Goal: Task Accomplishment & Management: Manage account settings

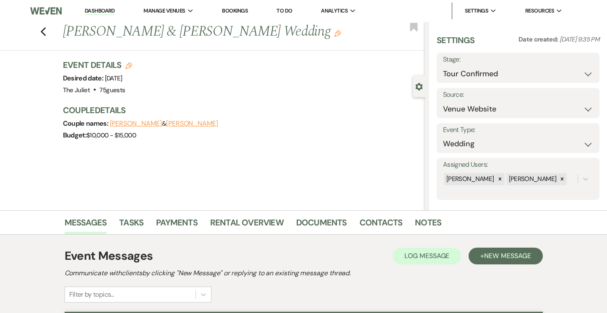
select select "4"
select select "5"
click at [45, 32] on use "button" at bounding box center [42, 31] width 5 height 9
select select "4"
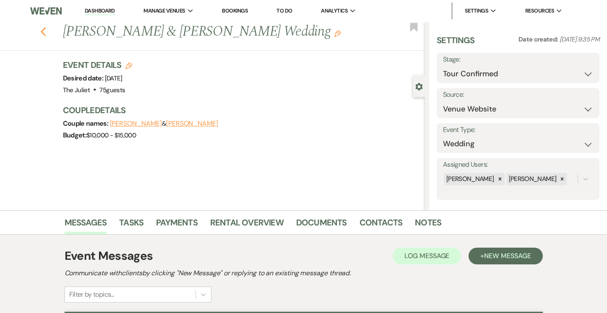
select select "4"
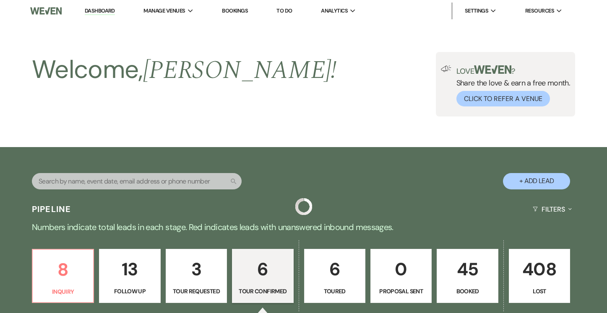
select select "4"
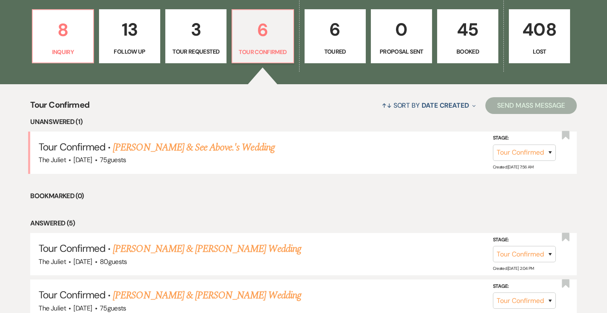
scroll to position [238, 0]
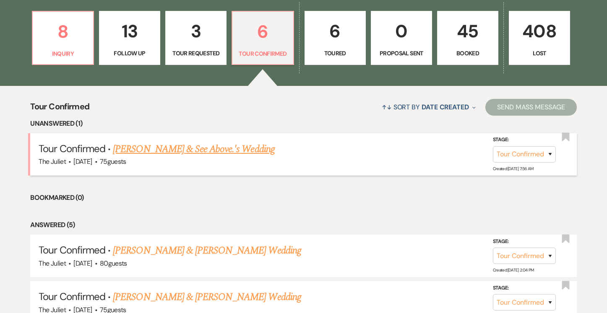
click at [198, 149] on link "[PERSON_NAME] & See Above.'s Wedding" at bounding box center [193, 149] width 161 height 15
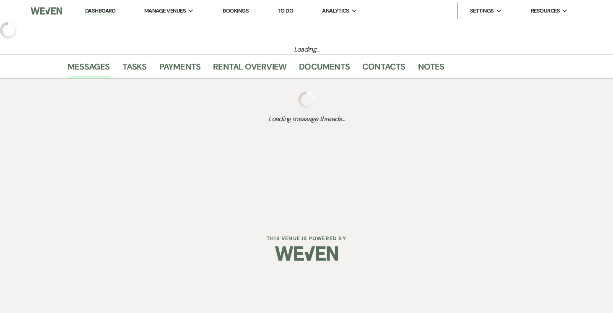
select select "4"
select select "5"
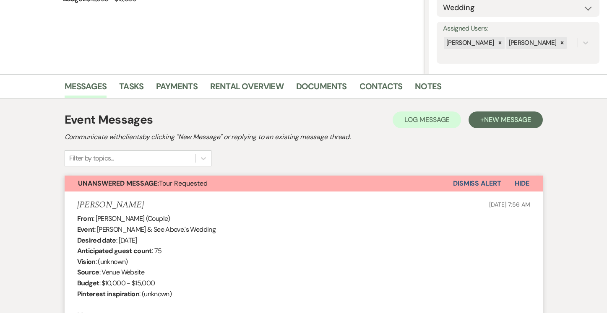
scroll to position [126, 0]
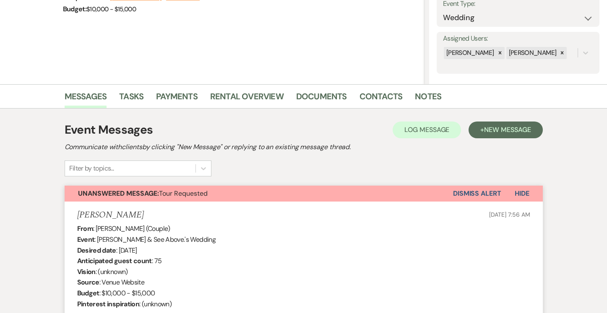
click at [484, 195] on button "Dismiss Alert" at bounding box center [477, 194] width 48 height 16
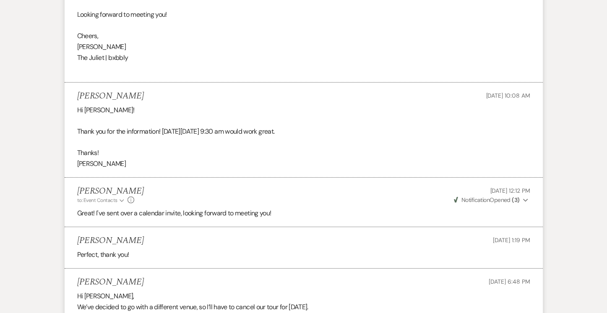
scroll to position [1370, 0]
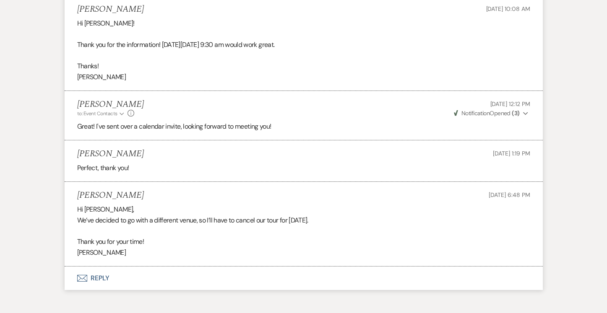
click at [96, 267] on button "Envelope Reply" at bounding box center [304, 278] width 478 height 23
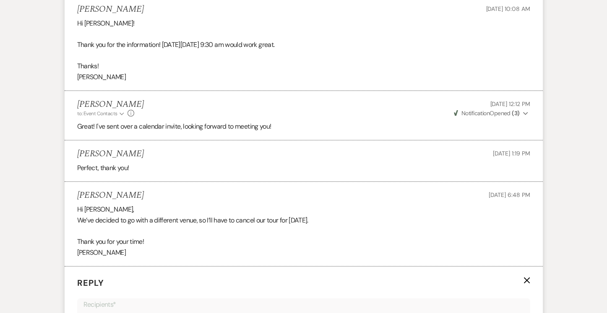
scroll to position [1533, 0]
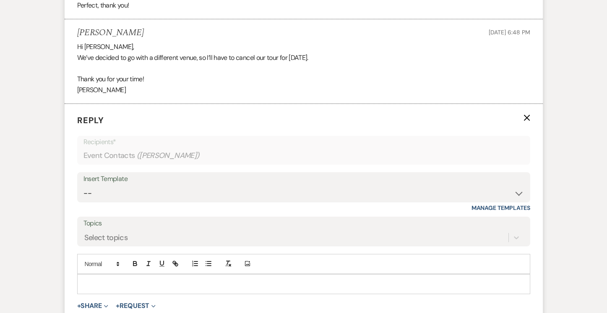
click at [102, 280] on p at bounding box center [304, 284] width 440 height 9
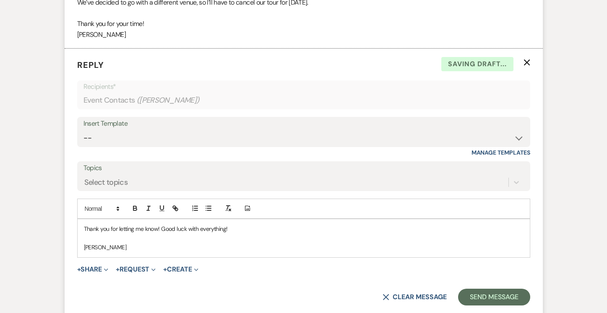
scroll to position [1617, 0]
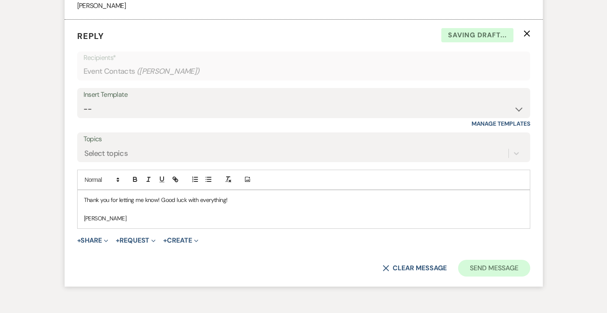
click at [501, 260] on button "Send Message" at bounding box center [494, 268] width 72 height 17
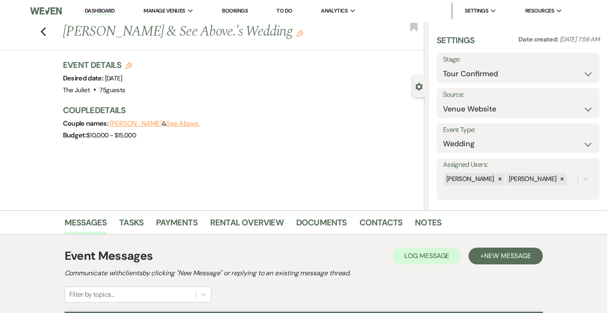
scroll to position [0, 0]
click at [47, 36] on icon "Previous" at bounding box center [43, 32] width 6 height 10
select select "4"
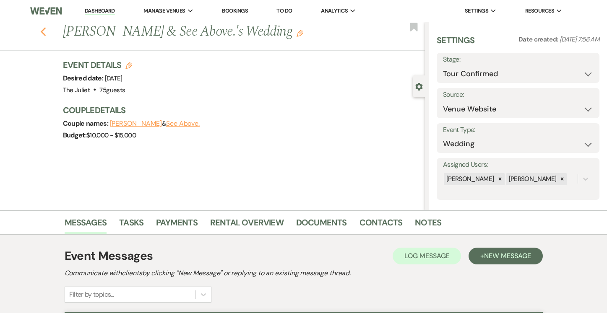
select select "4"
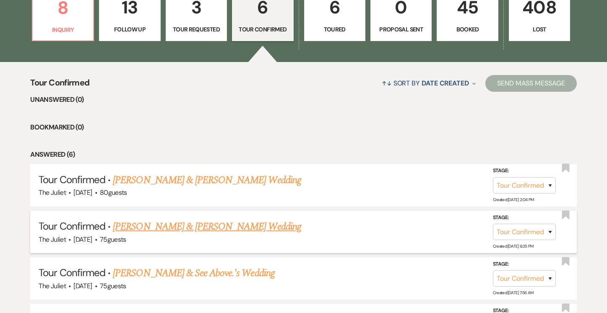
scroll to position [263, 0]
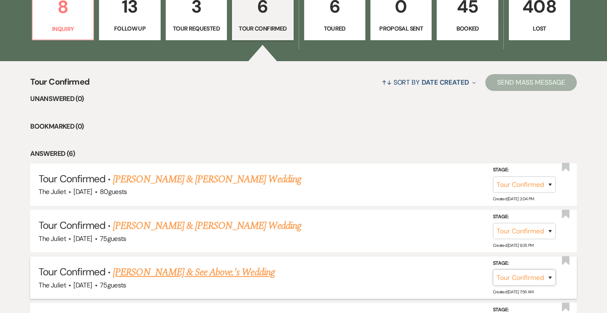
select select "8"
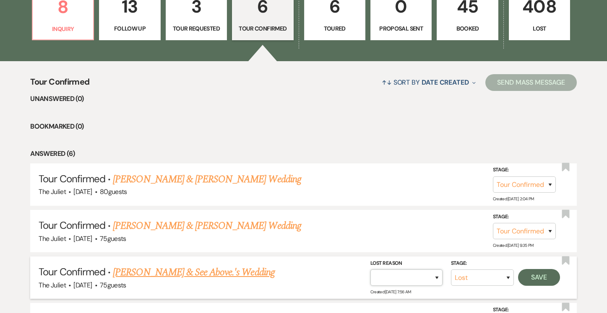
select select "6"
click at [540, 276] on button "Save" at bounding box center [539, 277] width 42 height 17
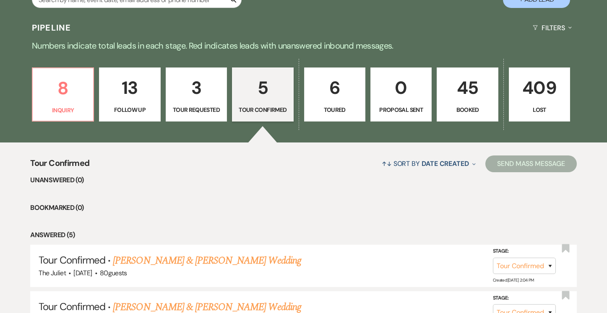
scroll to position [181, 0]
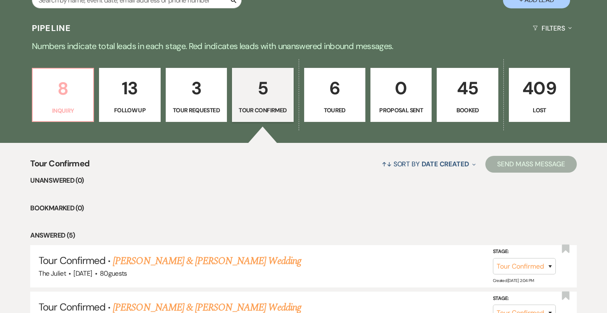
click at [65, 84] on p "8" at bounding box center [63, 89] width 50 height 28
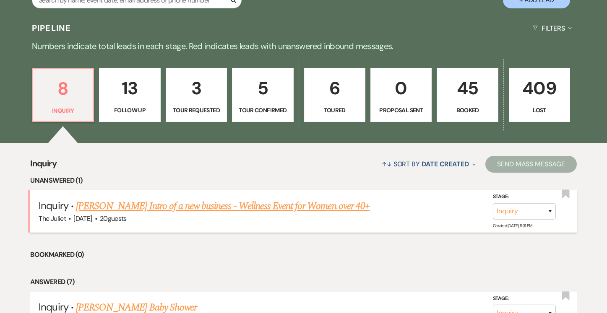
click at [234, 200] on link "[PERSON_NAME] Intro of a new business - Wellness Event for Women over 40+" at bounding box center [223, 206] width 294 height 15
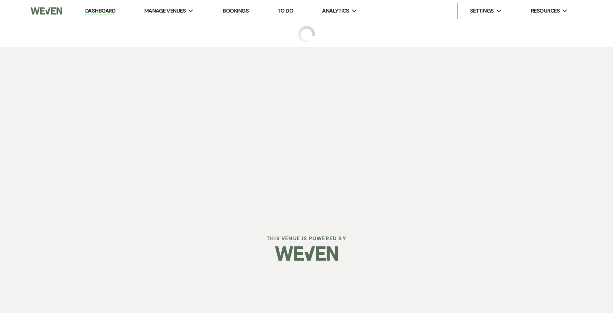
select select "5"
select select "13"
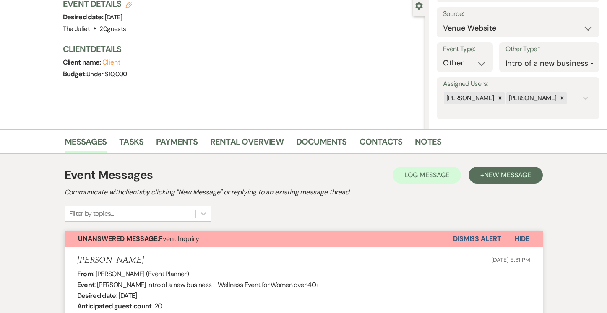
scroll to position [150, 0]
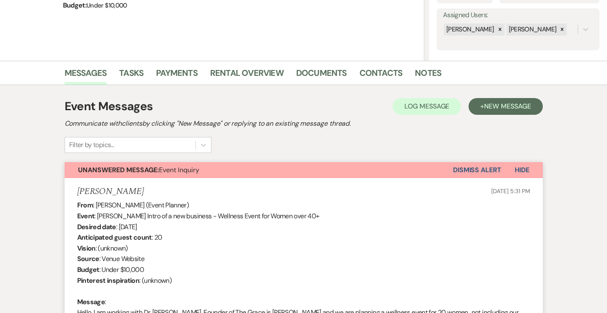
click at [461, 169] on button "Dismiss Alert" at bounding box center [477, 170] width 48 height 16
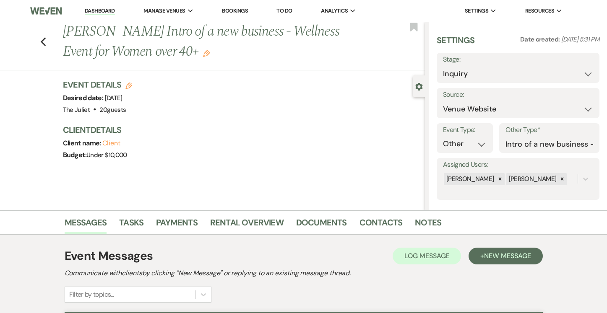
scroll to position [0, 0]
click at [43, 45] on icon "Previous" at bounding box center [43, 42] width 6 height 10
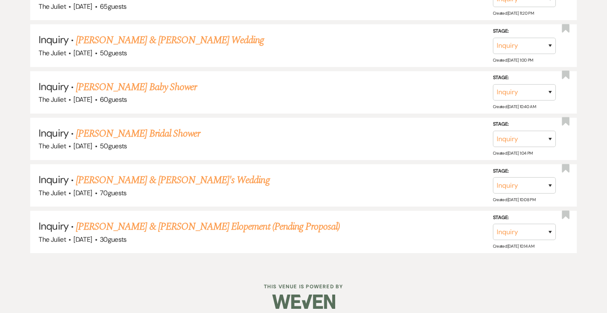
scroll to position [538, 0]
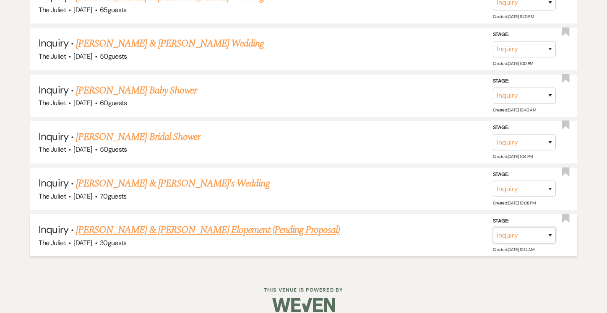
click at [527, 227] on select "Inquiry Follow Up Tour Requested Tour Confirmed Toured Proposal Sent Booked Lost" at bounding box center [524, 235] width 63 height 16
select select "8"
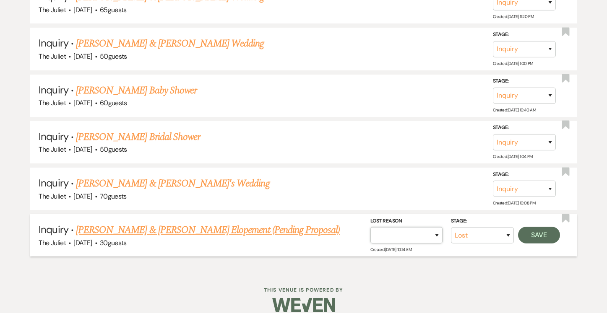
select select "10"
click at [541, 228] on button "Save" at bounding box center [539, 235] width 42 height 17
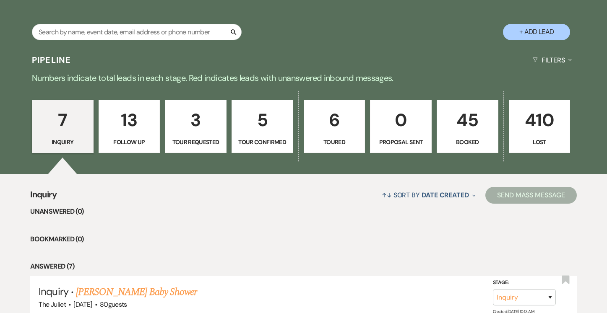
click at [332, 136] on link "6 Toured" at bounding box center [335, 127] width 62 height 54
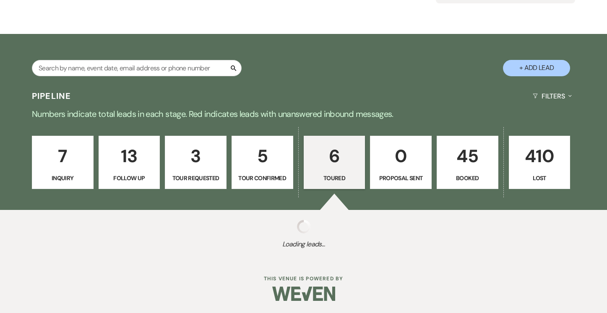
select select "5"
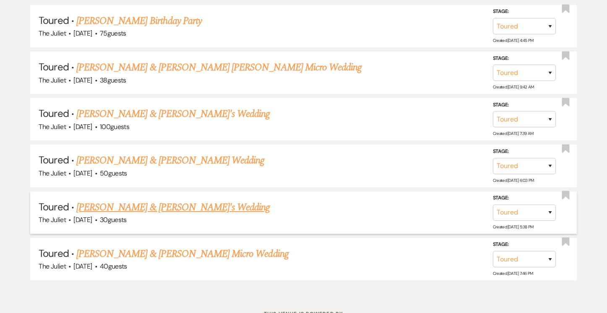
scroll to position [420, 0]
click at [524, 260] on select "Inquiry Follow Up Tour Requested Tour Confirmed Toured Proposal Sent Booked Lost" at bounding box center [524, 260] width 63 height 16
select select "8"
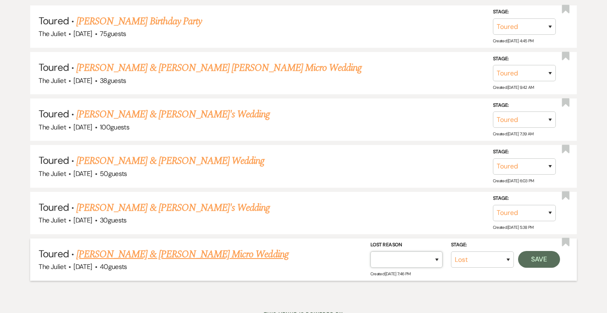
click at [393, 256] on select "Booked Elsewhere Budget Date Unavailable No Response Not a Good Match Capacity …" at bounding box center [406, 260] width 72 height 16
select select "1"
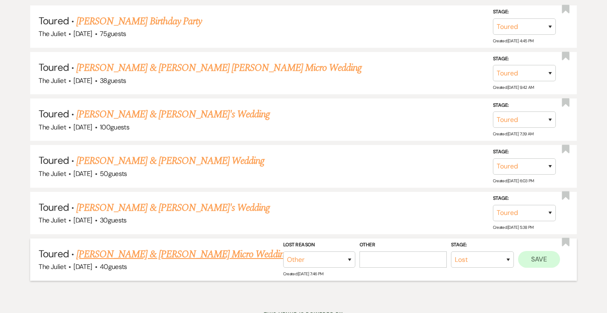
click at [527, 256] on button "Save" at bounding box center [539, 259] width 42 height 17
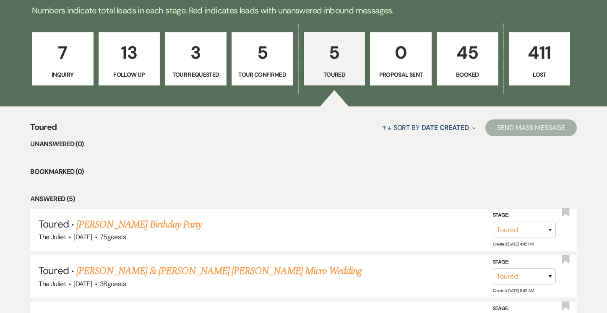
scroll to position [215, 0]
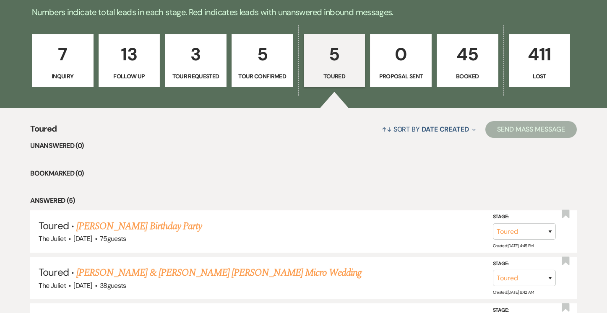
click at [260, 55] on p "5" at bounding box center [262, 54] width 51 height 28
select select "4"
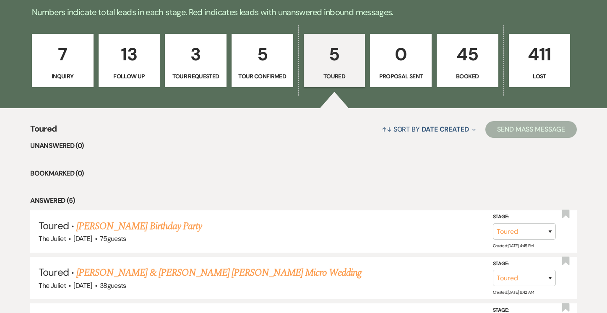
select select "4"
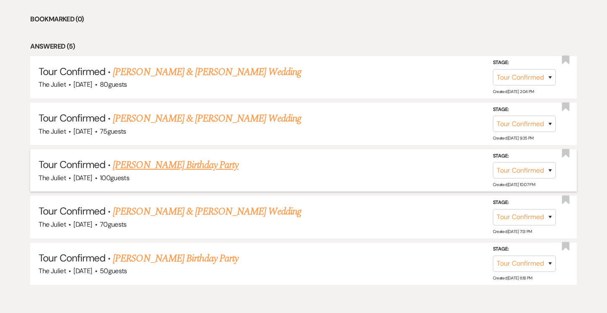
scroll to position [371, 0]
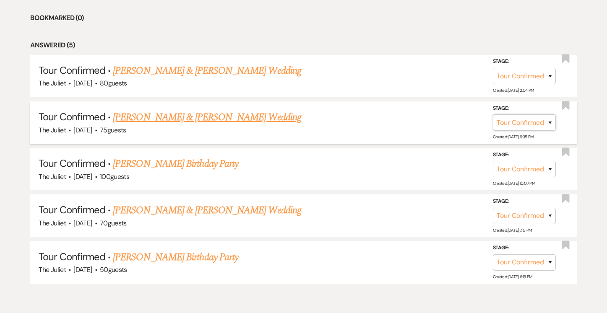
select select "5"
click at [528, 117] on button "Save" at bounding box center [539, 122] width 42 height 17
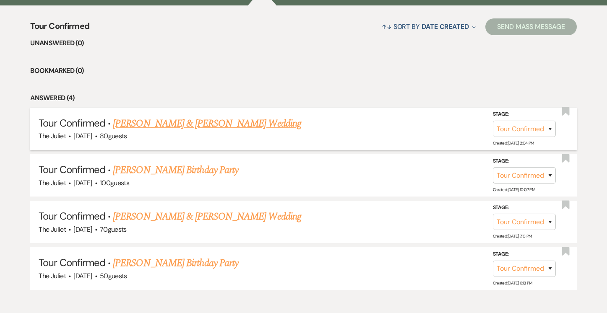
scroll to position [295, 0]
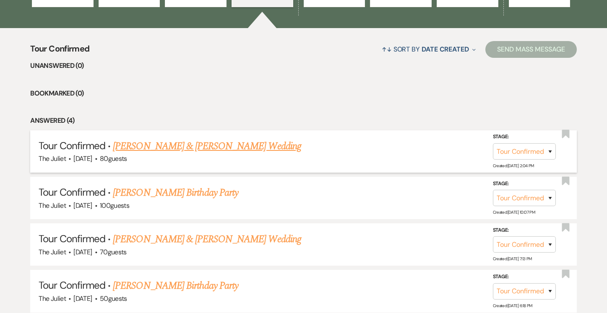
click at [174, 141] on link "[PERSON_NAME] & [PERSON_NAME] Wedding" at bounding box center [207, 146] width 188 height 15
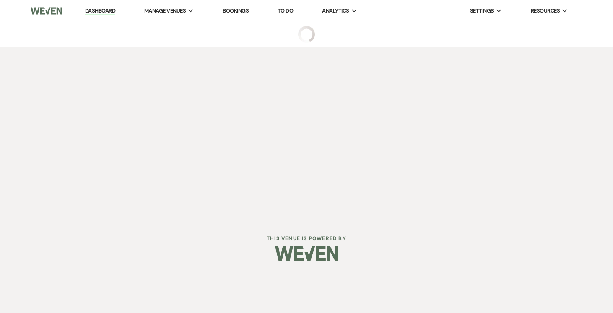
select select "4"
select select "5"
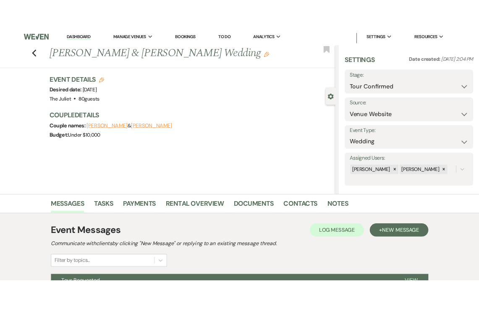
scroll to position [6, 0]
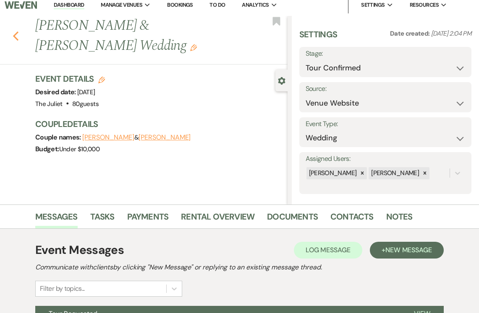
click at [15, 31] on icon "Previous" at bounding box center [16, 36] width 6 height 10
select select "4"
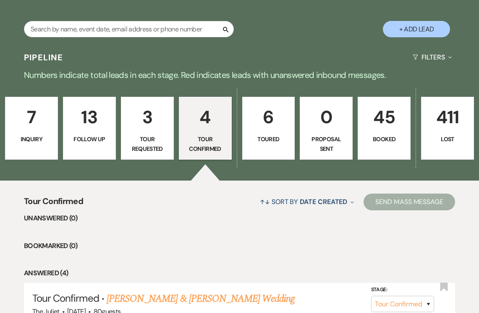
click at [140, 104] on p "3" at bounding box center [147, 117] width 42 height 28
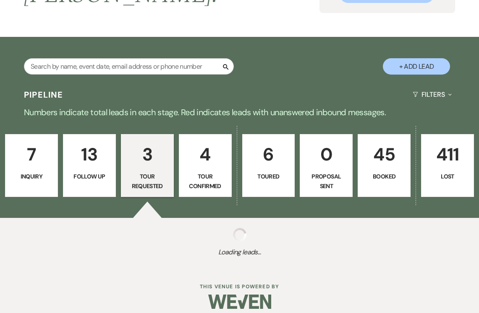
select select "2"
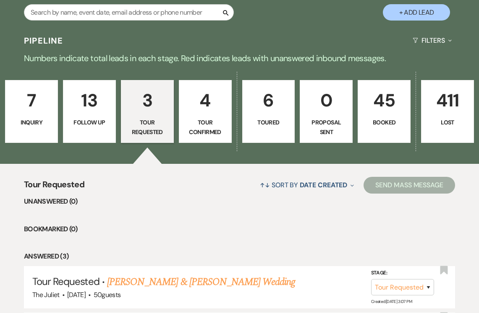
scroll to position [159, 0]
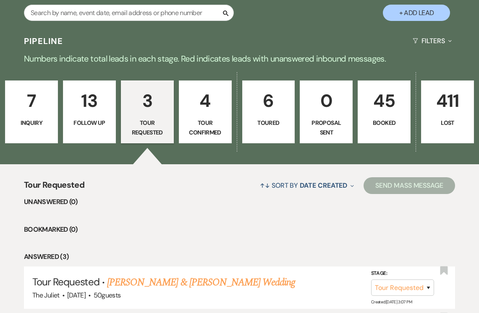
click at [204, 118] on p "Tour Confirmed" at bounding box center [205, 127] width 42 height 19
select select "4"
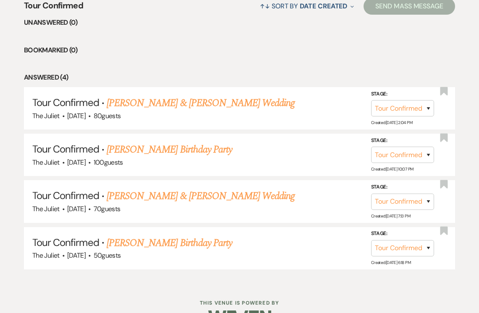
scroll to position [335, 0]
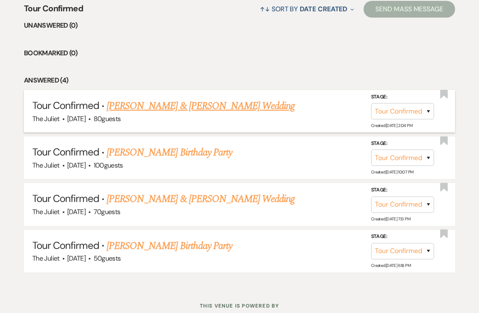
click at [148, 102] on link "[PERSON_NAME] & [PERSON_NAME] Wedding" at bounding box center [201, 106] width 188 height 15
select select "4"
select select "5"
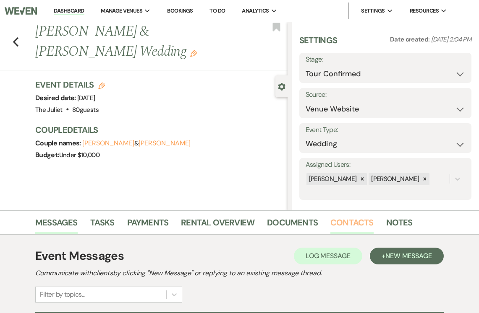
click at [347, 228] on link "Contacts" at bounding box center [351, 225] width 43 height 18
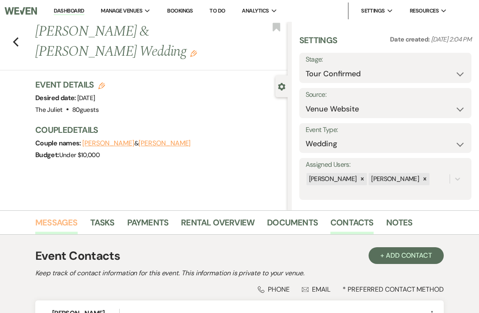
click at [50, 224] on link "Messages" at bounding box center [56, 225] width 42 height 18
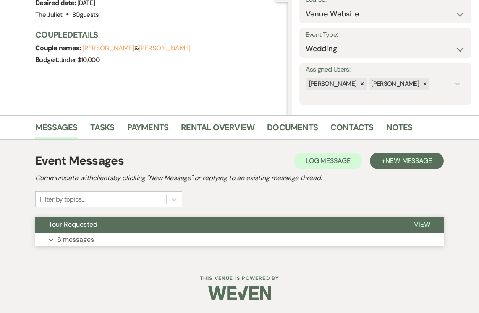
scroll to position [95, 0]
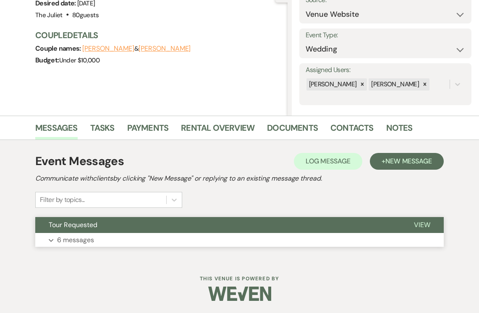
click at [85, 237] on p "6 messages" at bounding box center [75, 240] width 37 height 11
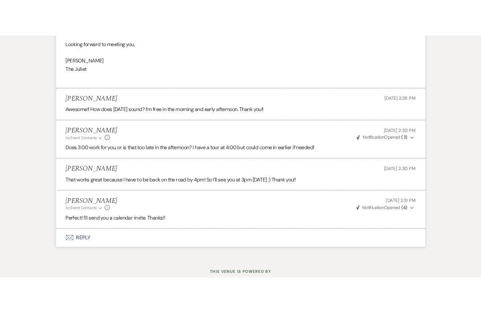
scroll to position [684, 0]
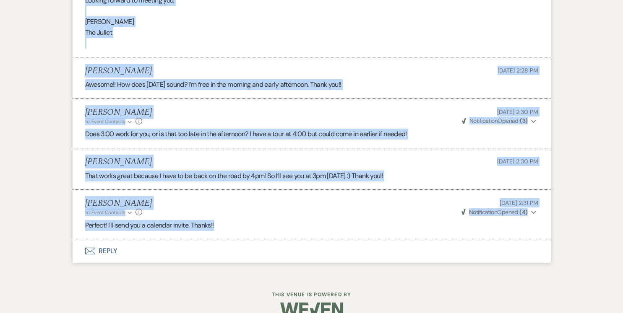
drag, startPoint x: 86, startPoint y: 35, endPoint x: 229, endPoint y: 215, distance: 230.4
copy ul "Loremip Dolorsi Ame 20, 7396, 8:18 CO Adip : Elitsed Doeiusm (Tempor) Incid : U…"
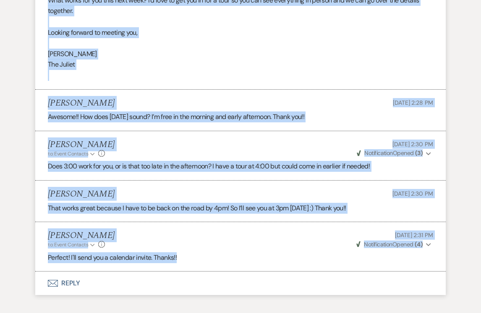
click at [232, 181] on li "[PERSON_NAME] [DATE] 2:30 PM That works great because I have to be back on the …" at bounding box center [240, 202] width 410 height 42
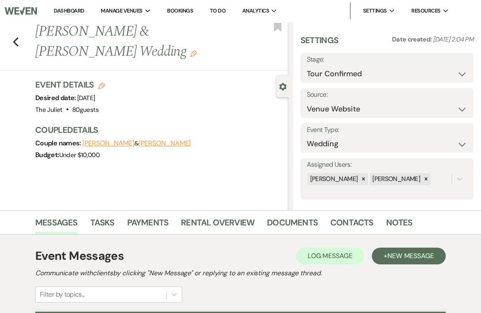
scroll to position [0, 0]
click at [16, 37] on icon "Previous" at bounding box center [16, 42] width 6 height 10
select select "4"
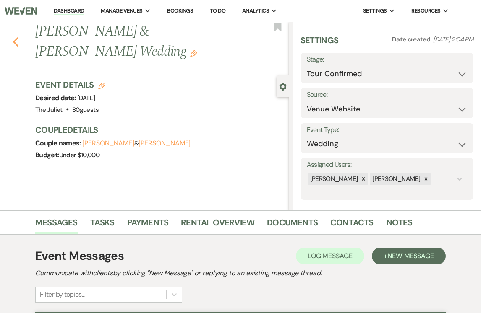
select select "4"
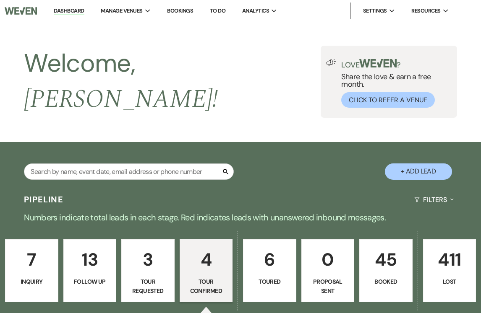
scroll to position [335, 0]
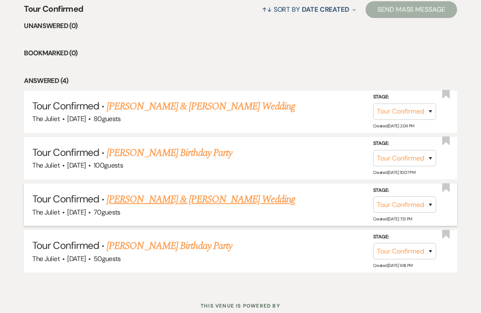
click at [135, 192] on link "[PERSON_NAME] & [PERSON_NAME] Wedding" at bounding box center [201, 199] width 188 height 15
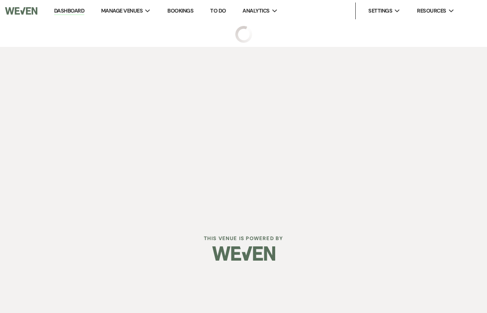
select select "4"
select select "5"
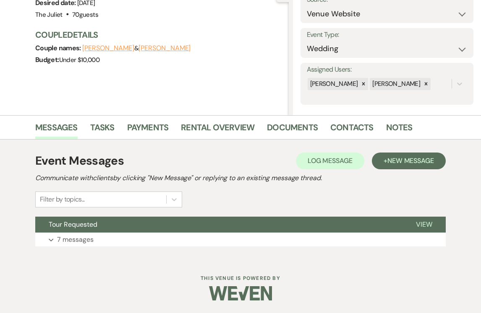
scroll to position [95, 0]
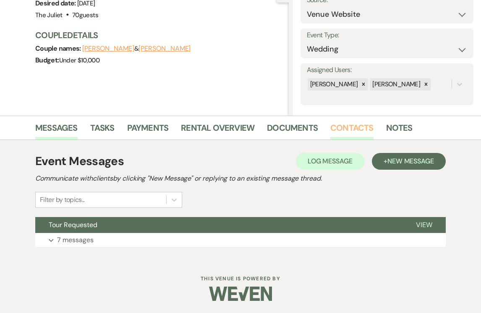
click at [344, 125] on link "Contacts" at bounding box center [351, 130] width 43 height 18
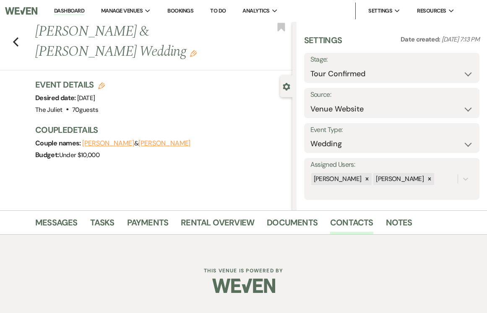
click at [165, 146] on button "[PERSON_NAME]" at bounding box center [164, 143] width 52 height 7
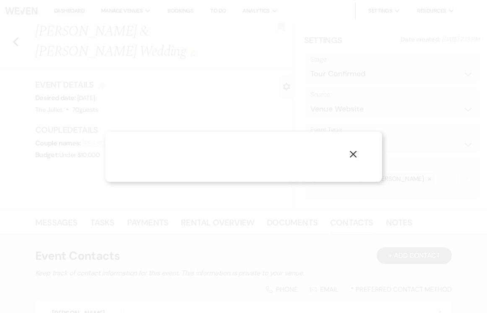
select select "1"
select select "text"
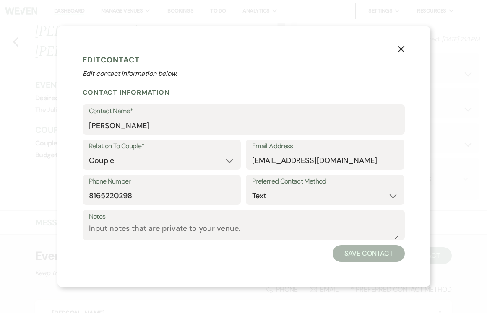
click at [400, 50] on use "button" at bounding box center [400, 49] width 7 height 7
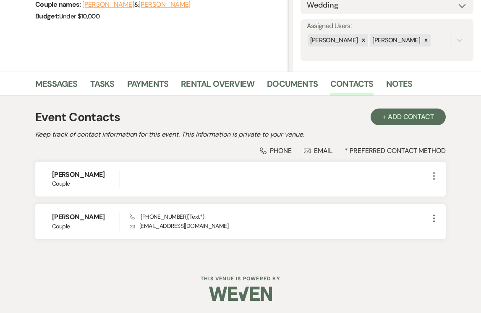
scroll to position [138, 0]
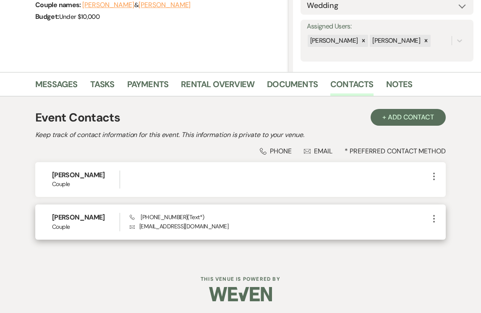
click at [146, 227] on p "Envelope [EMAIL_ADDRESS][DOMAIN_NAME]" at bounding box center [279, 226] width 299 height 9
copy p "skybennefeld26"
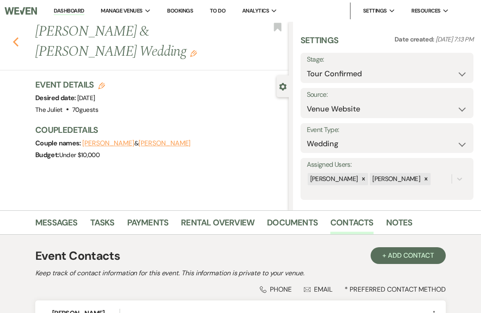
scroll to position [0, 0]
click at [16, 42] on use "button" at bounding box center [15, 41] width 5 height 9
select select "4"
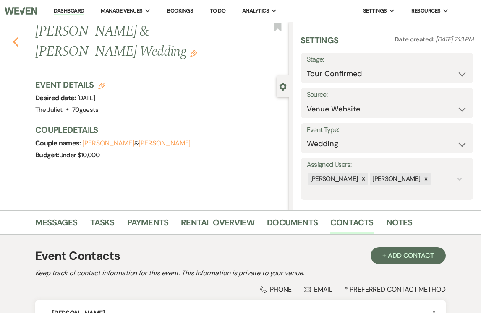
select select "4"
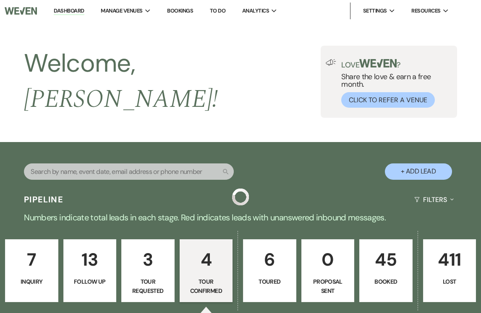
scroll to position [335, 0]
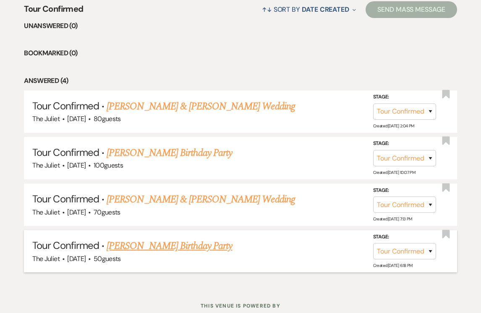
click at [163, 239] on link "[PERSON_NAME] Birthday Party" at bounding box center [169, 246] width 125 height 15
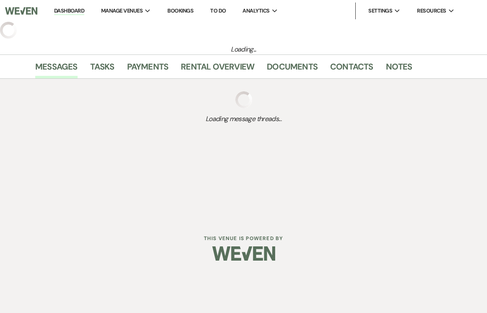
select select "4"
select select "5"
select select "4"
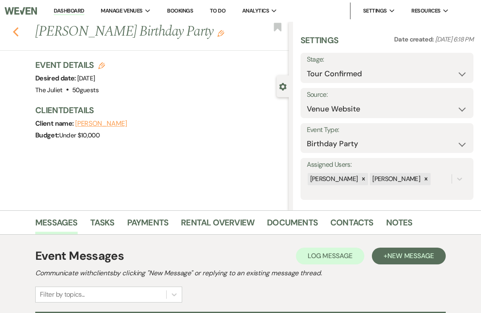
click at [13, 29] on icon "Previous" at bounding box center [16, 32] width 6 height 10
select select "4"
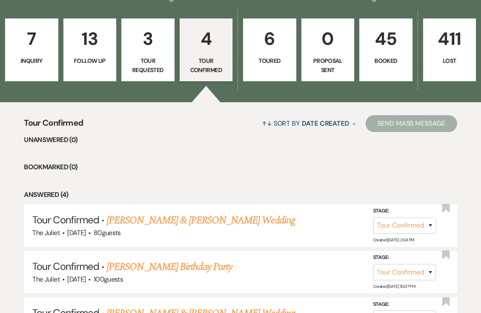
scroll to position [195, 0]
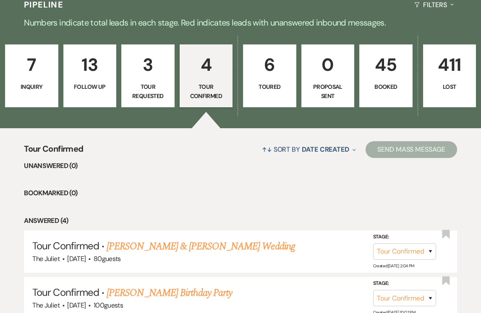
click at [148, 86] on p "Tour Requested" at bounding box center [148, 91] width 42 height 19
select select "2"
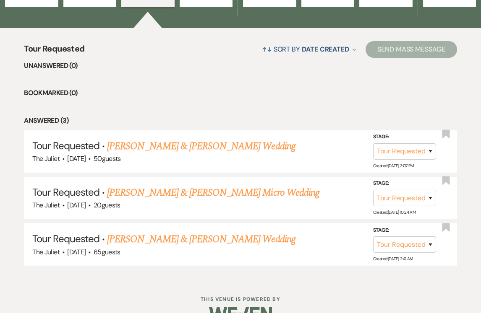
scroll to position [302, 0]
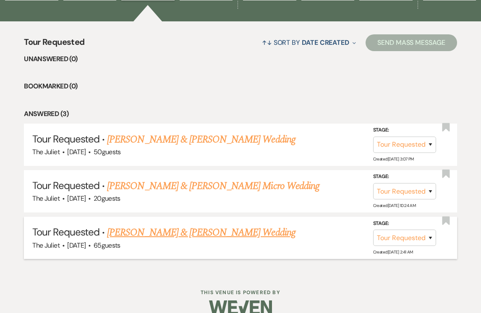
click at [204, 225] on link "[PERSON_NAME] & [PERSON_NAME] Wedding" at bounding box center [201, 232] width 188 height 15
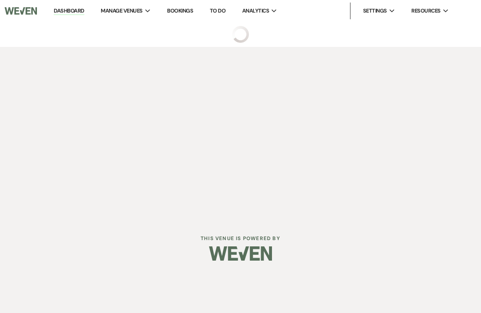
select select "2"
select select "5"
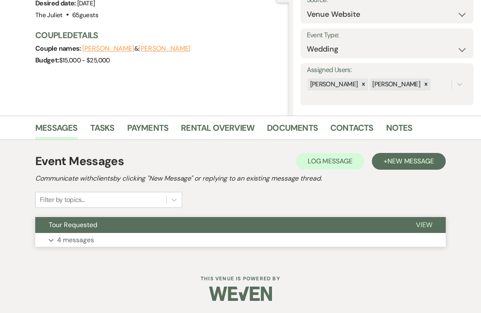
click at [151, 241] on button "Expand 4 messages" at bounding box center [240, 240] width 410 height 14
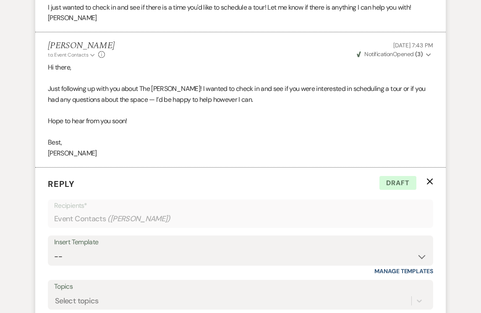
scroll to position [989, 0]
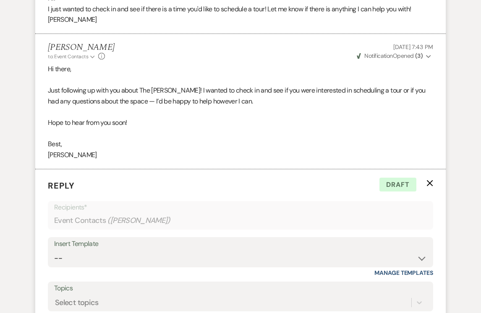
click at [432, 180] on use "button" at bounding box center [430, 183] width 6 height 6
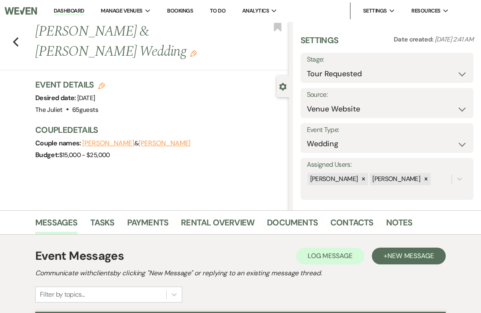
scroll to position [0, 0]
click at [15, 39] on icon "Previous" at bounding box center [16, 42] width 6 height 10
select select "2"
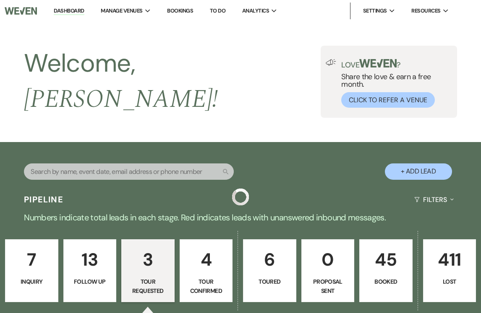
scroll to position [302, 0]
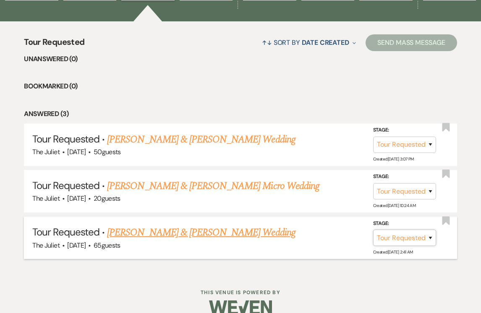
select select "8"
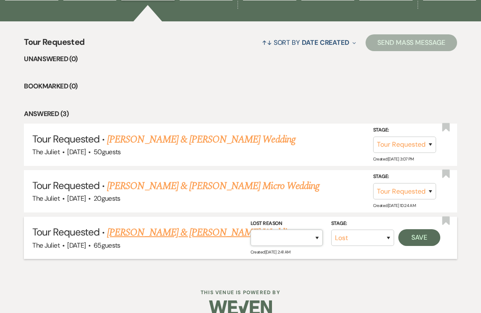
select select "5"
click at [425, 229] on button "Save" at bounding box center [419, 237] width 42 height 17
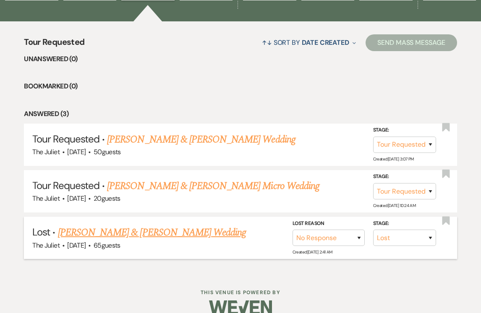
scroll to position [259, 0]
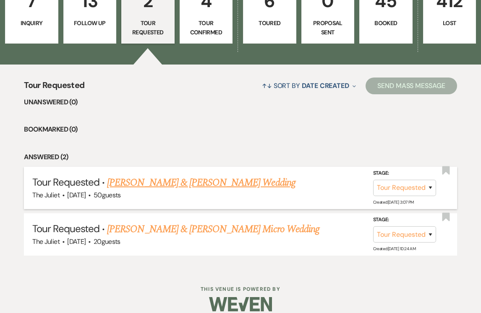
click at [179, 175] on link "[PERSON_NAME] & [PERSON_NAME] Wedding" at bounding box center [201, 182] width 188 height 15
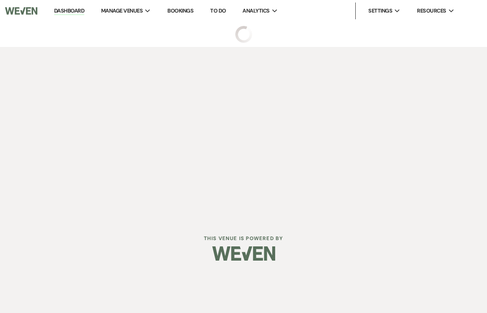
select select "2"
select select "5"
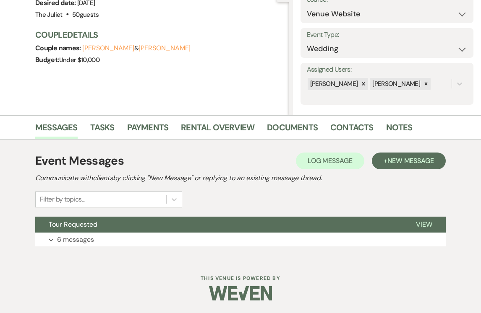
scroll to position [95, 0]
click at [67, 238] on p "6 messages" at bounding box center [75, 240] width 37 height 11
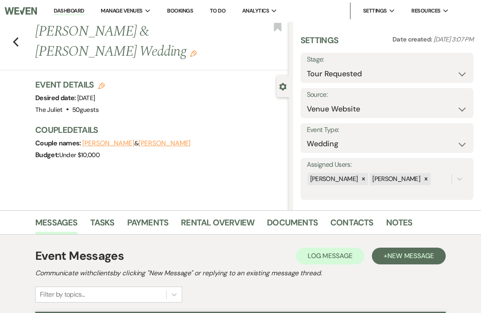
scroll to position [0, 0]
click at [18, 43] on icon "Previous" at bounding box center [16, 42] width 6 height 10
select select "2"
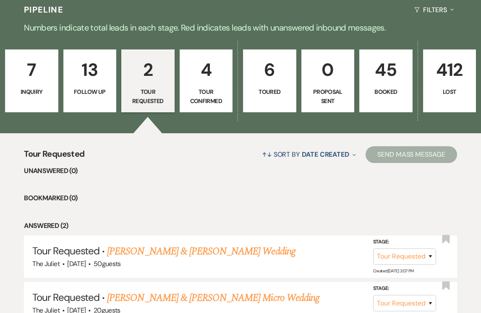
scroll to position [184, 0]
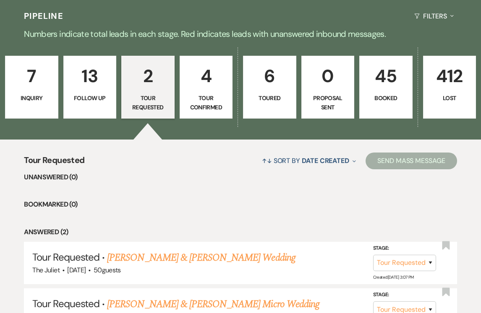
click at [266, 94] on p "Toured" at bounding box center [269, 98] width 42 height 9
select select "5"
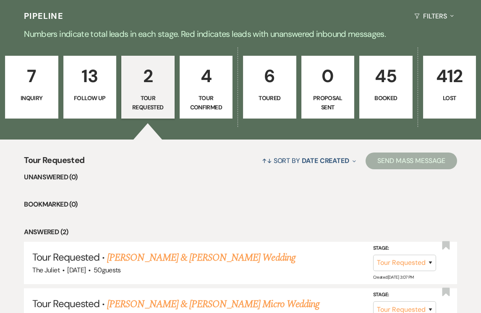
select select "5"
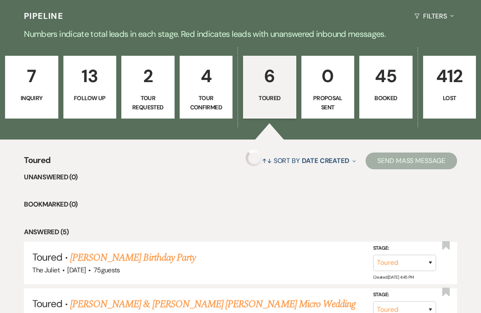
select select "5"
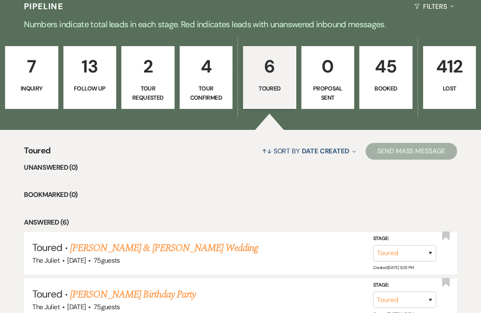
scroll to position [188, 0]
